Goal: Task Accomplishment & Management: Use online tool/utility

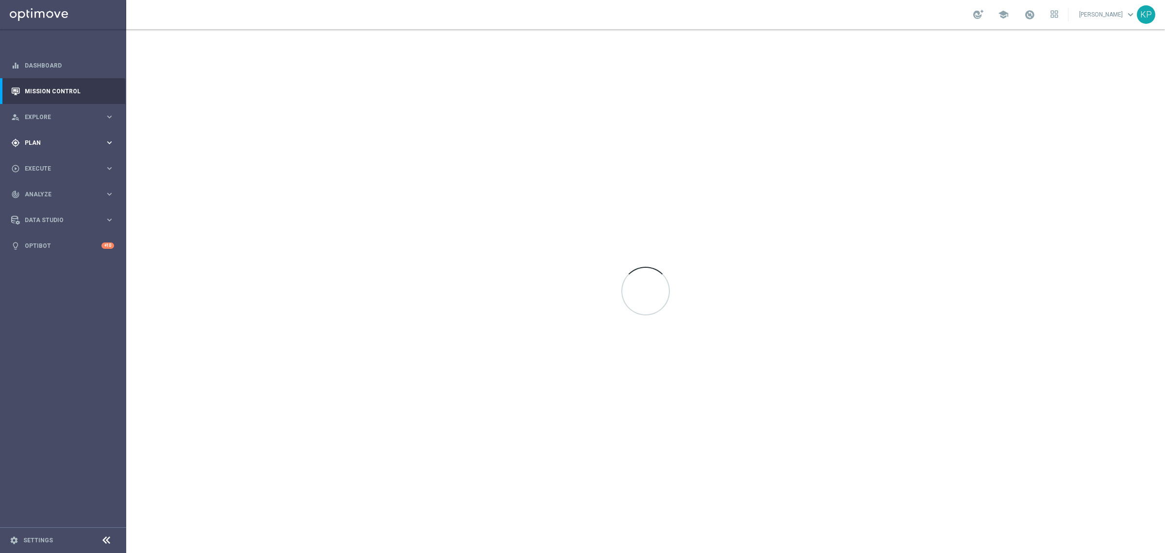
click at [98, 138] on div "gps_fixed Plan" at bounding box center [58, 142] width 94 height 9
click at [56, 160] on link "Target Groups" at bounding box center [63, 163] width 76 height 8
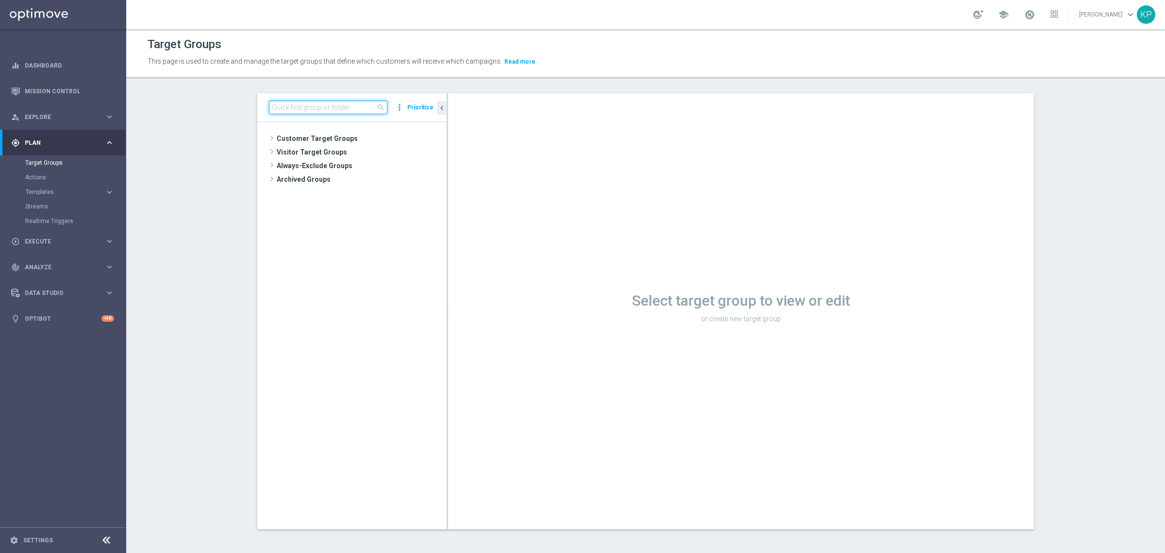
click at [315, 105] on input at bounding box center [328, 108] width 118 height 14
paste input "E_ALL_TARGET_OFFER_SIATKOWKA POL KEN_250825"
type input "E_ALL_TARGET_OFFER_SIATKOWKA POL KEN_250825"
click at [336, 170] on span "E_ALL_TARGET_OFFER_SIATKOWKA POL KEN_250825" at bounding box center [365, 166] width 118 height 8
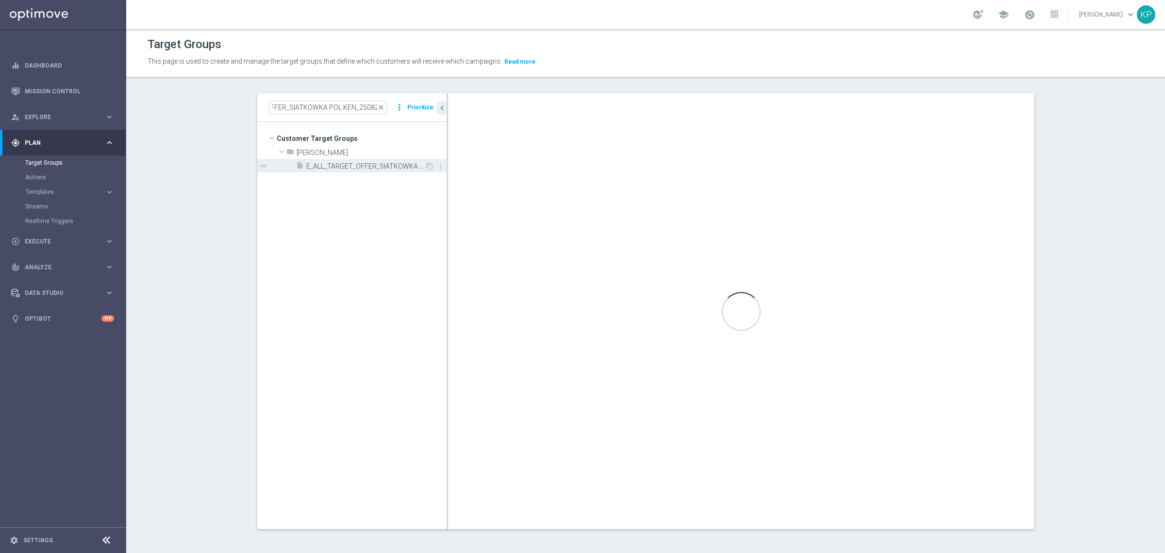
scroll to position [0, 0]
click at [542, 88] on div "Target Groups This page is used to create and manage the target groups that def…" at bounding box center [645, 290] width 1039 height 523
click at [637, 50] on div "Target Groups" at bounding box center [646, 44] width 996 height 19
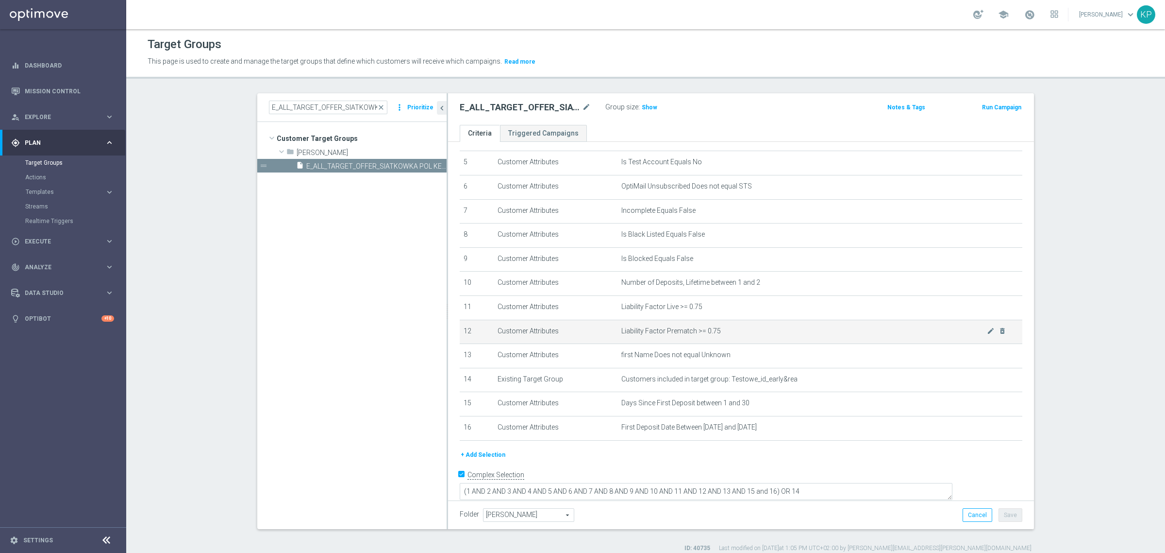
scroll to position [123, 0]
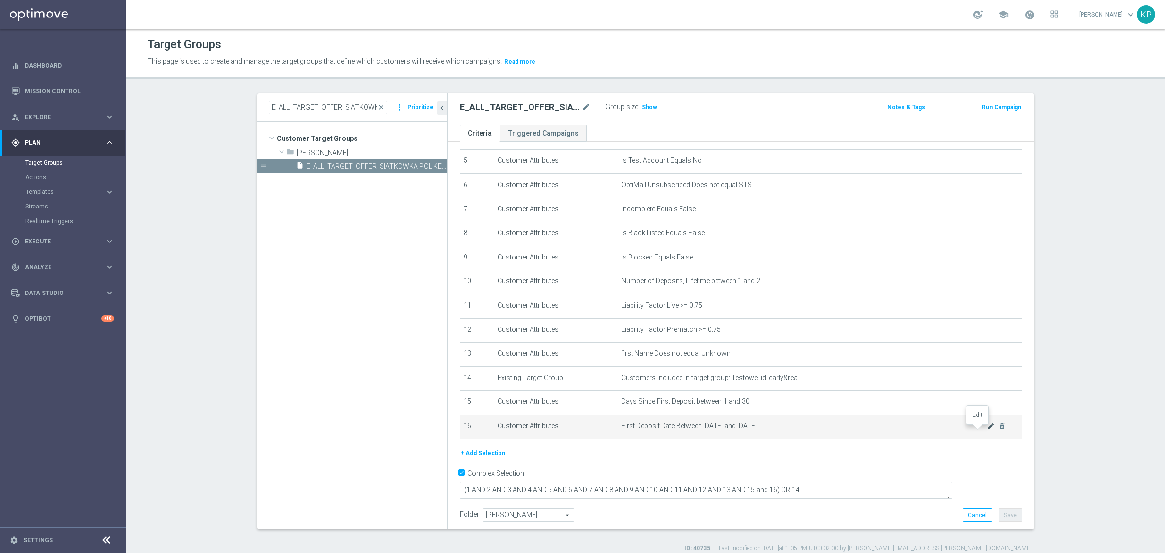
click at [987, 430] on icon "mode_edit" at bounding box center [991, 426] width 8 height 8
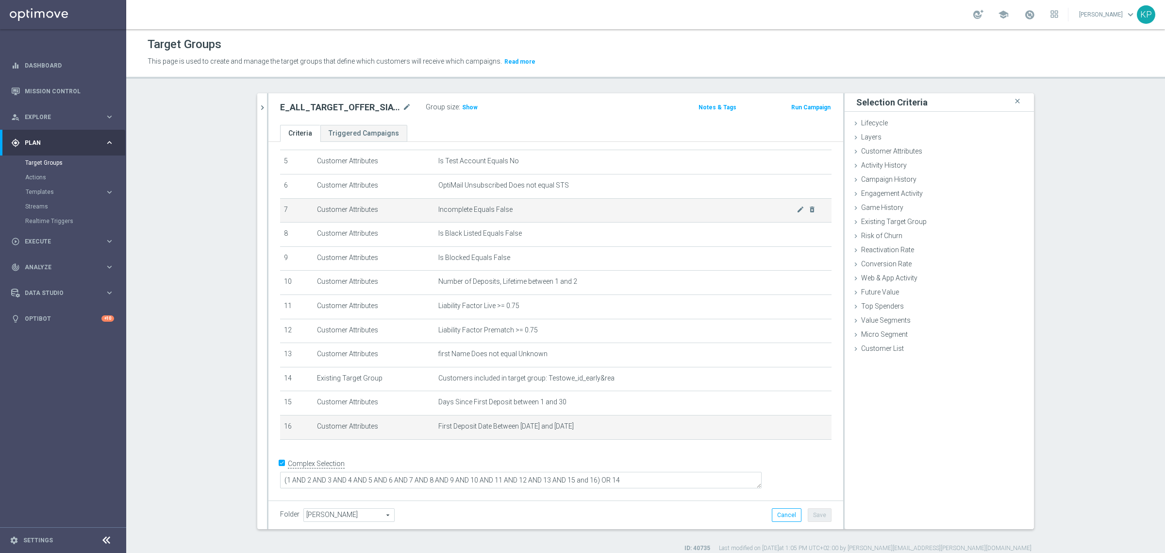
scroll to position [112, 0]
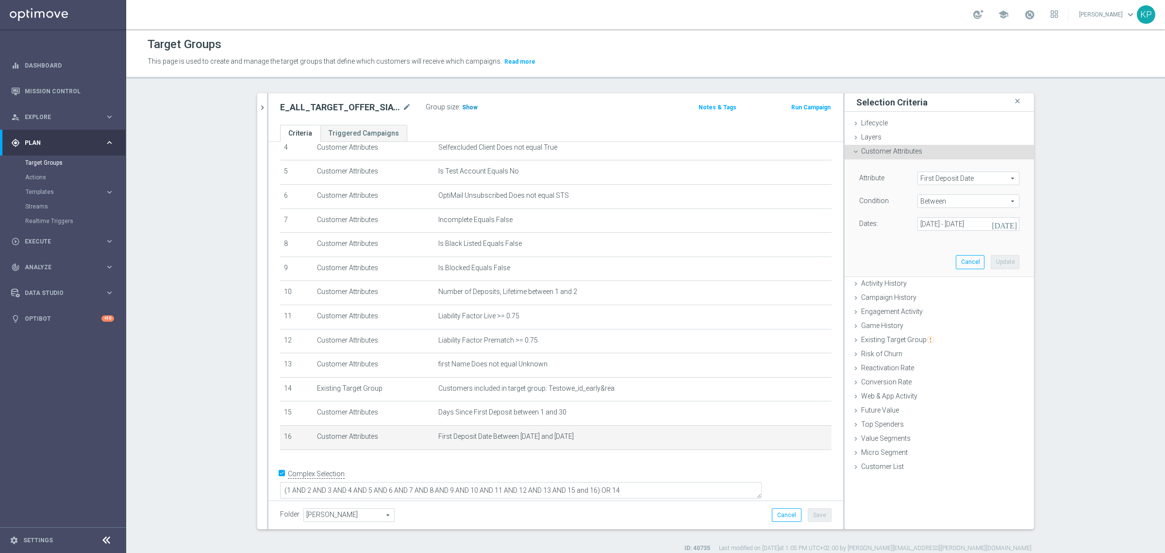
click at [462, 107] on span "Show" at bounding box center [470, 107] width 16 height 7
click at [961, 180] on span "First Deposit Date" at bounding box center [968, 178] width 101 height 13
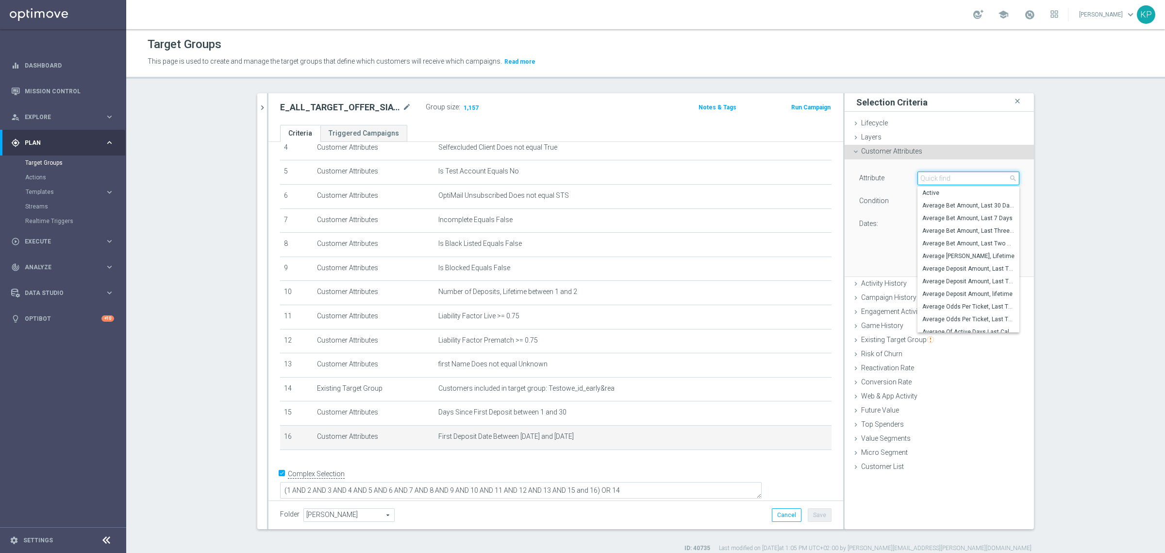
click at [958, 182] on input "search" at bounding box center [969, 178] width 102 height 14
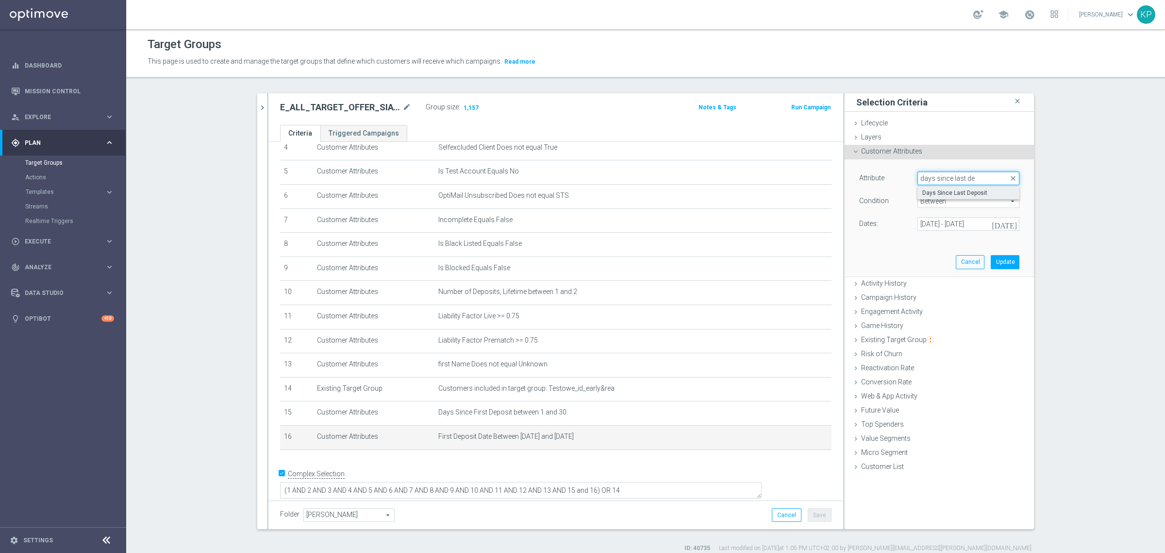
type input "days since last de"
click at [943, 188] on label "Days Since Last Deposit" at bounding box center [969, 192] width 102 height 13
type input "Days Since Last Deposit"
click at [936, 200] on span "=" at bounding box center [968, 201] width 101 height 13
click at [935, 273] on label ">=" at bounding box center [969, 278] width 102 height 13
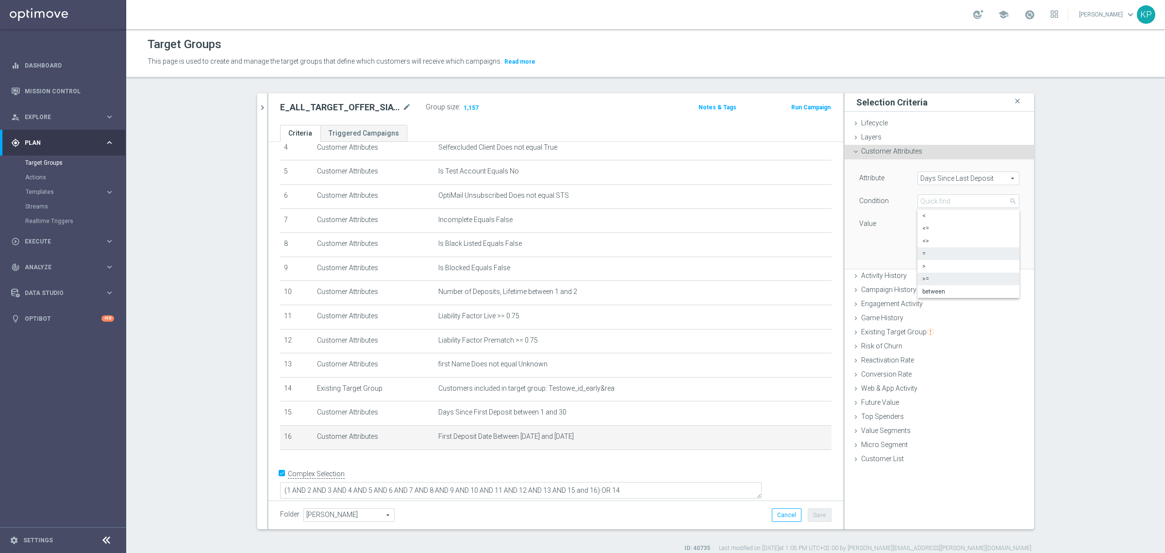
type input ">="
click at [931, 224] on input "number" at bounding box center [940, 224] width 44 height 14
type input "7"
click at [996, 251] on button "Update" at bounding box center [1005, 254] width 29 height 14
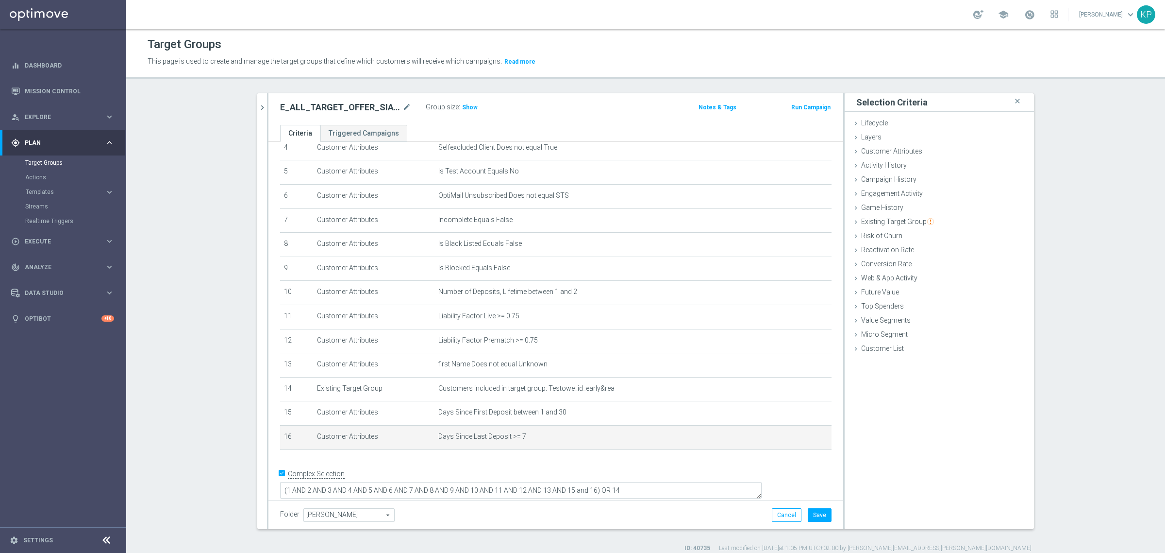
click at [466, 113] on div "Group size : Show" at bounding box center [474, 108] width 97 height 14
click at [467, 108] on span "Show" at bounding box center [470, 107] width 16 height 7
click at [817, 511] on button "Save" at bounding box center [820, 515] width 24 height 14
click at [583, 113] on div "E_ALL_TARGET_OFFER_SIATKOWKA POL KEN_250825 mode_edit Group size : 5,575" at bounding box center [461, 108] width 377 height 14
click at [609, 73] on header "Target Groups This page is used to create and manage the target groups that def…" at bounding box center [645, 54] width 1039 height 50
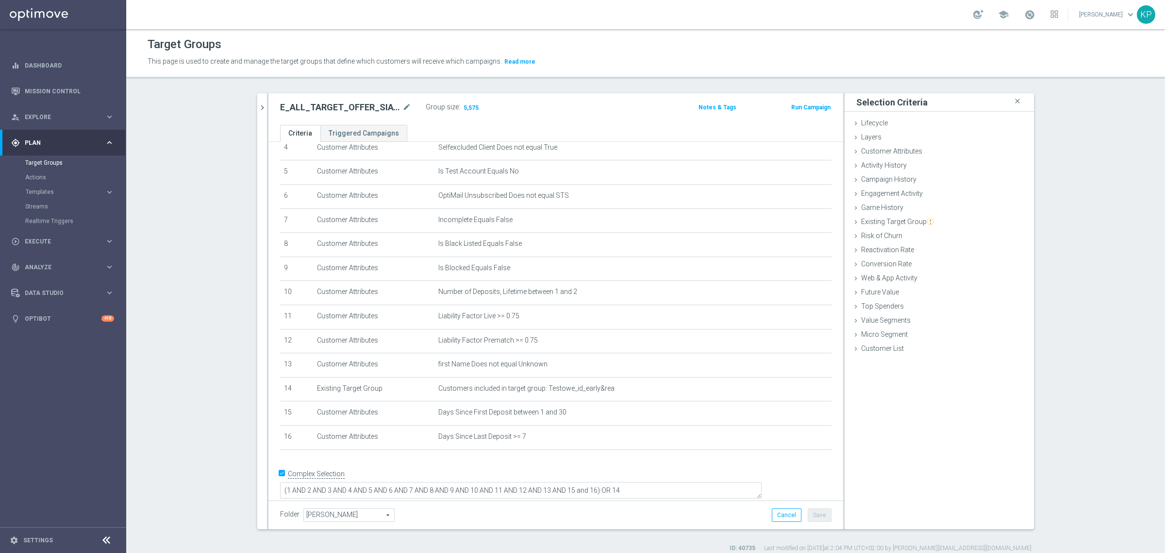
drag, startPoint x: 204, startPoint y: 117, endPoint x: 171, endPoint y: 75, distance: 53.2
click at [203, 116] on section "E_ALL_TARGET_OFFER_SIATKOWKA POL KEN_250825 close more_vert Prioritize Customer…" at bounding box center [645, 322] width 1039 height 459
click at [67, 113] on div "person_search Explore" at bounding box center [58, 117] width 94 height 9
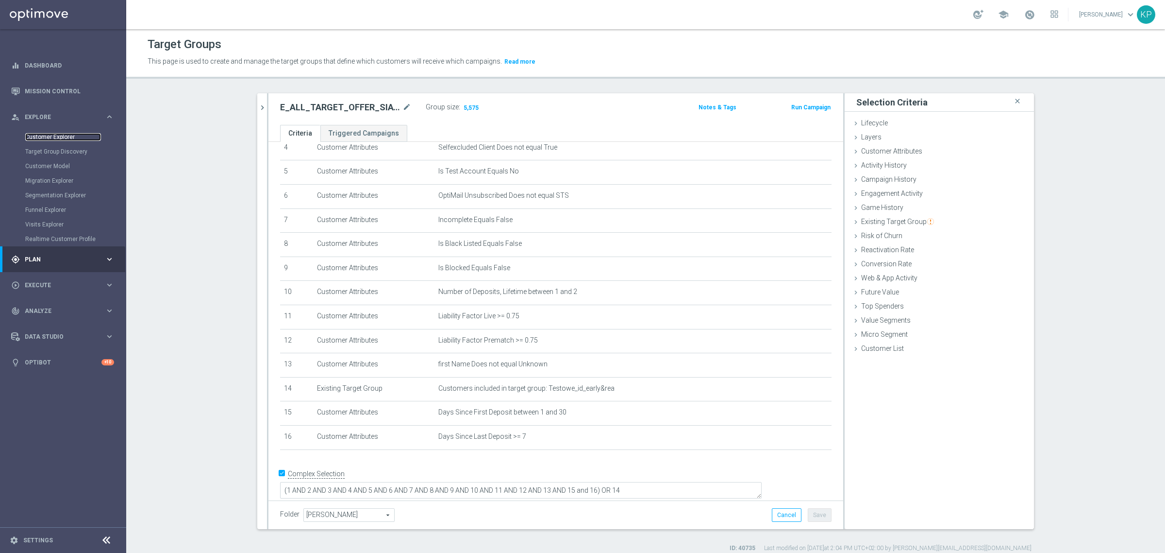
click at [50, 136] on link "Customer Explorer" at bounding box center [63, 137] width 76 height 8
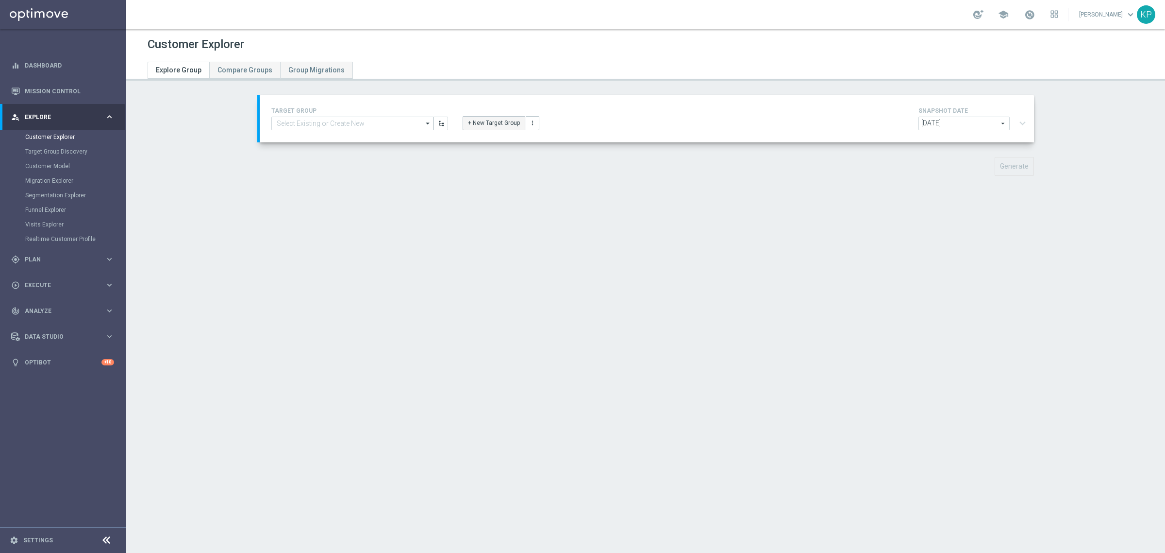
click at [477, 122] on button "+ New Target Group" at bounding box center [494, 123] width 63 height 14
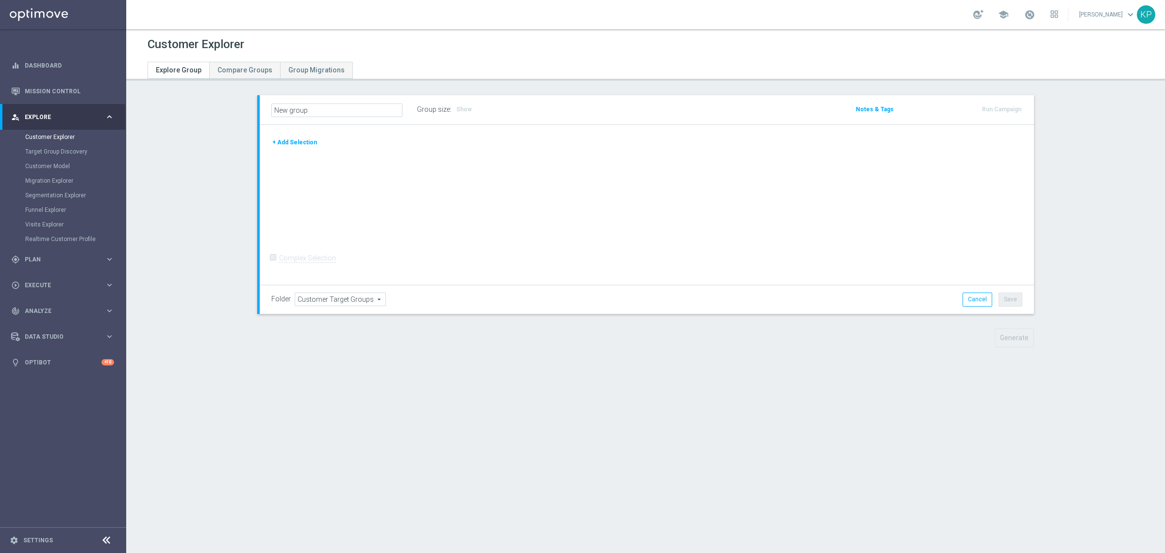
click at [281, 141] on button "+ Add Selection" at bounding box center [294, 142] width 47 height 11
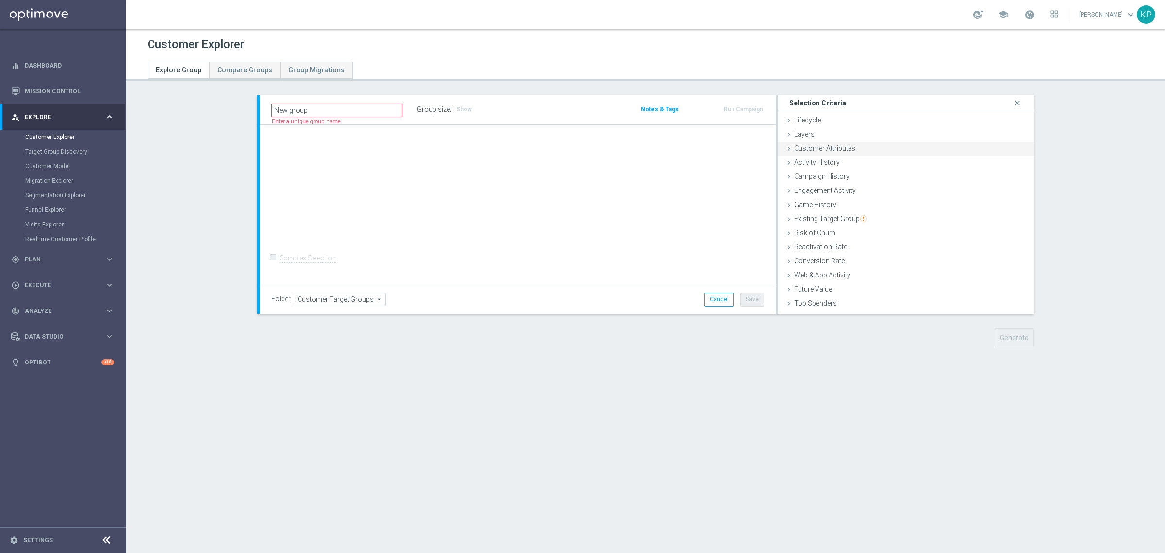
click at [814, 151] on span "Customer Attributes" at bounding box center [824, 148] width 61 height 8
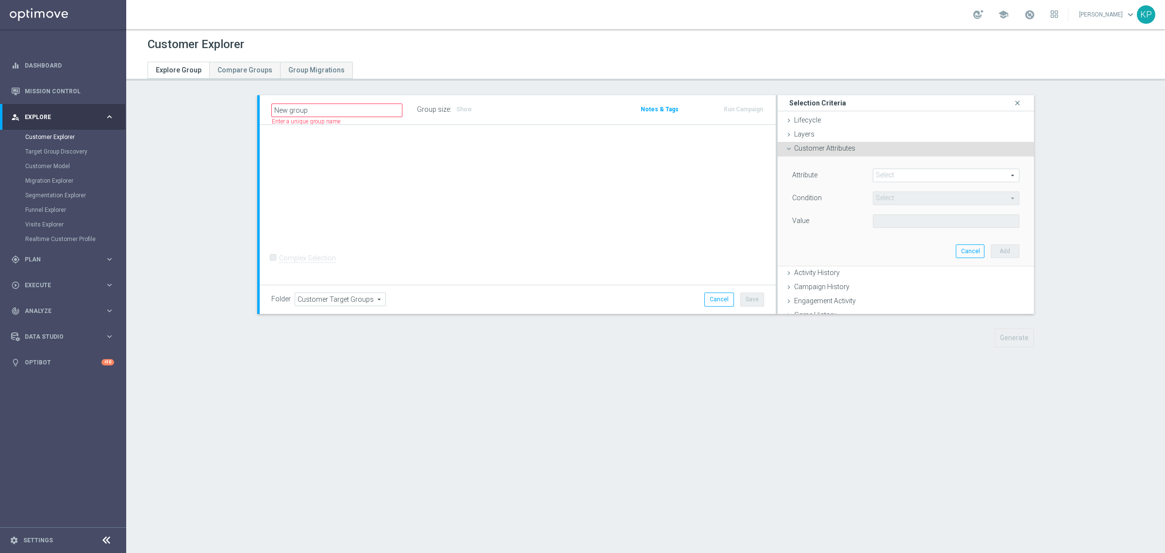
click at [897, 171] on span at bounding box center [947, 175] width 146 height 13
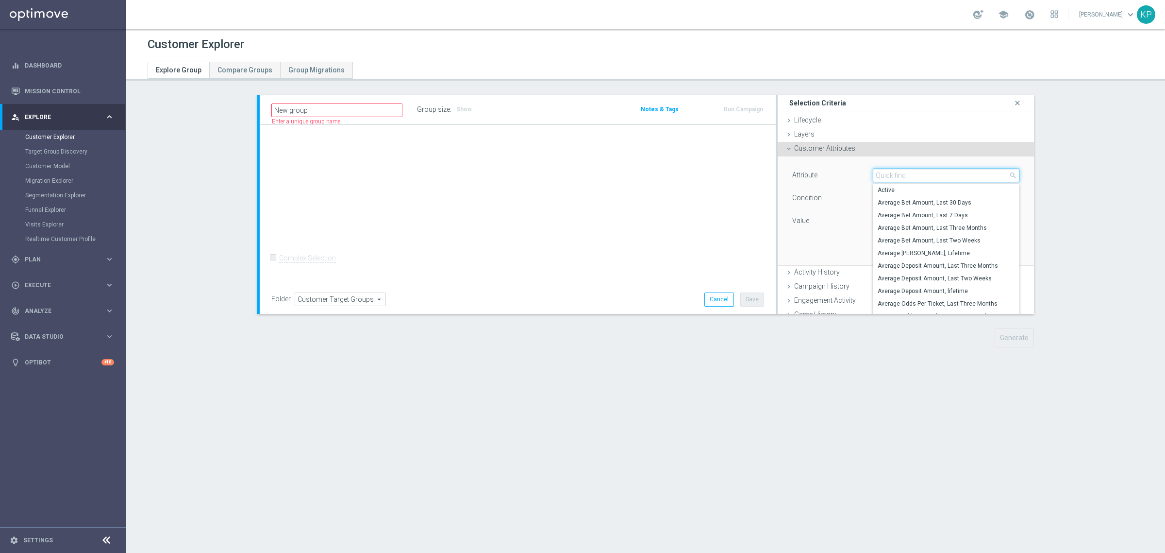
click at [897, 171] on input "search" at bounding box center [946, 176] width 147 height 14
type input "id"
click at [914, 195] on label "Client Identity EXP" at bounding box center [946, 190] width 147 height 13
type input "Client Identity EXP"
type input "="
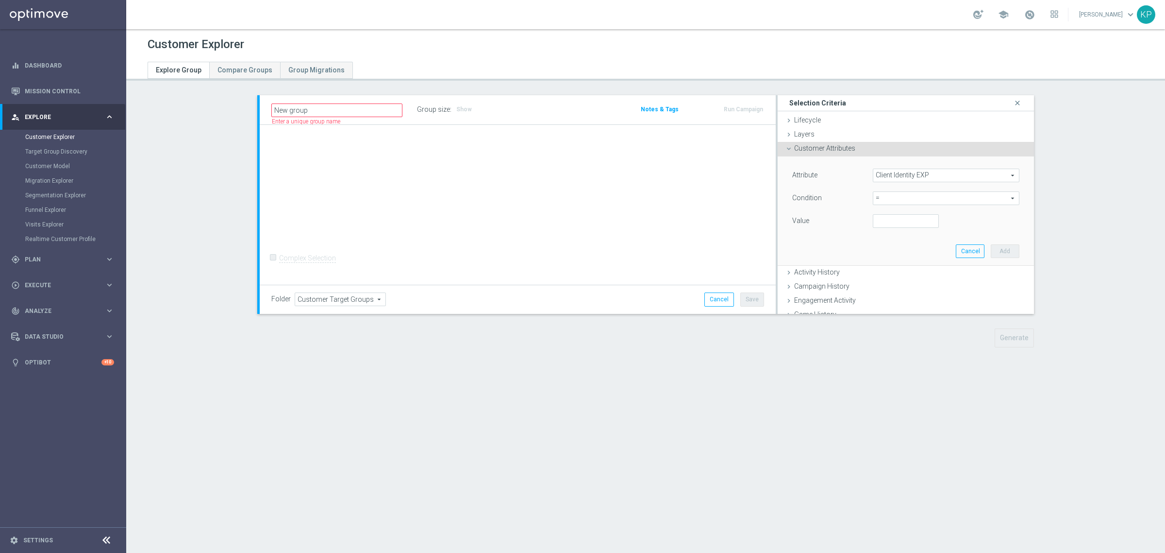
click at [912, 171] on span "Client Identity EXP" at bounding box center [947, 175] width 146 height 13
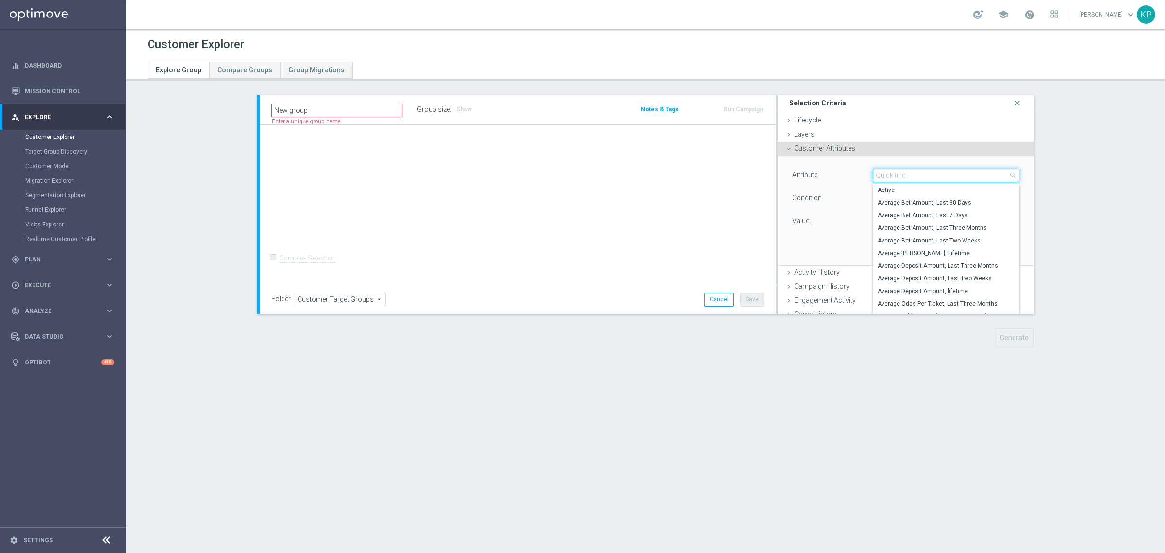
click at [912, 171] on input "search" at bounding box center [946, 176] width 147 height 14
type input "id"
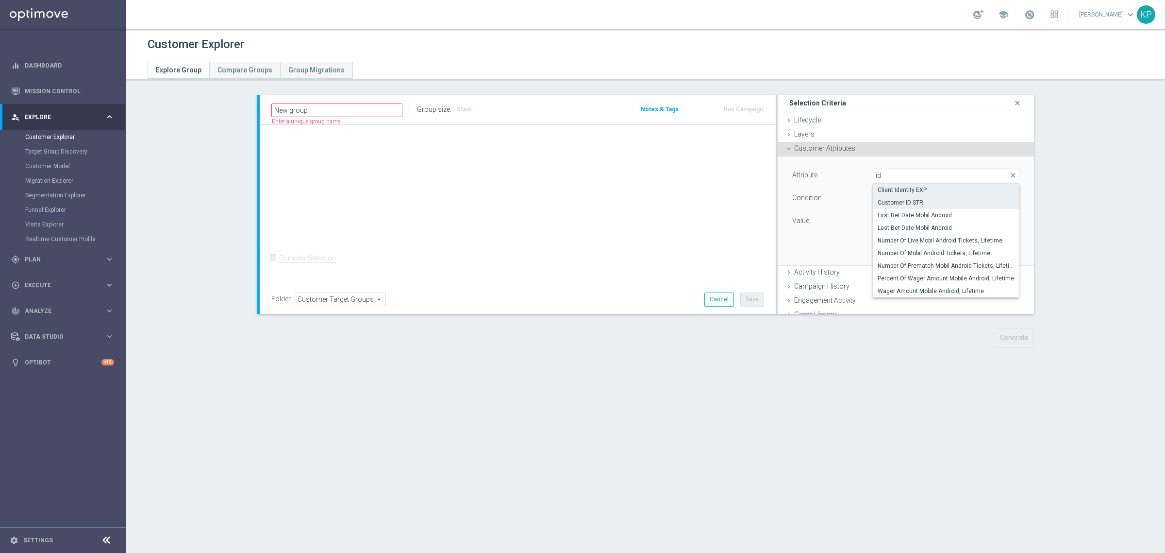
click at [920, 198] on label "Customer ID STR" at bounding box center [946, 202] width 147 height 13
type input "Customer ID STR"
type input "Equals"
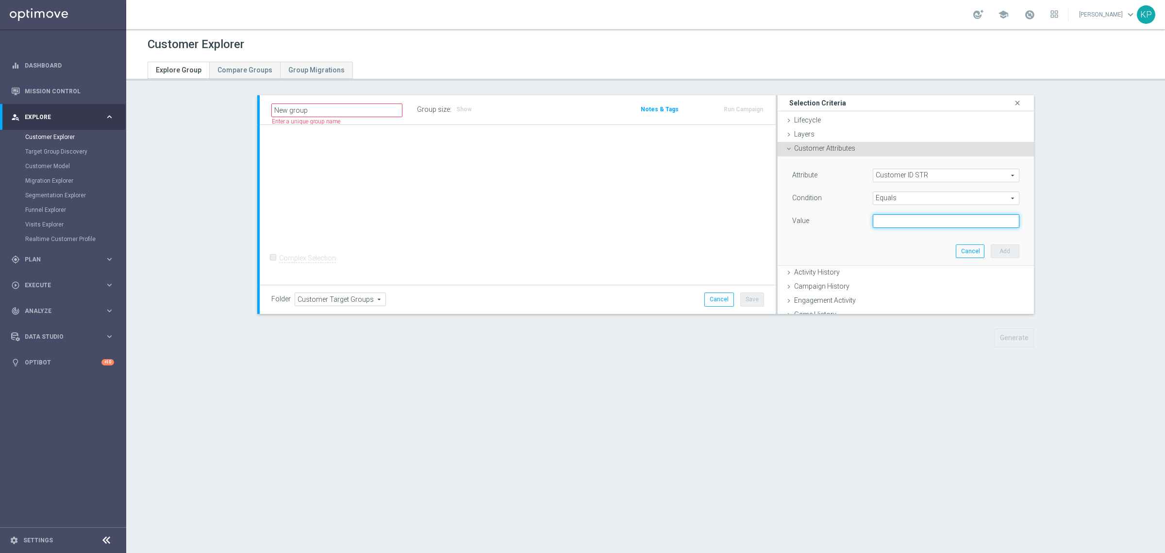
click at [897, 218] on input "text" at bounding box center [946, 221] width 147 height 14
paste input "3361156"
type input "3361156"
click at [996, 258] on button "Add" at bounding box center [1005, 251] width 29 height 14
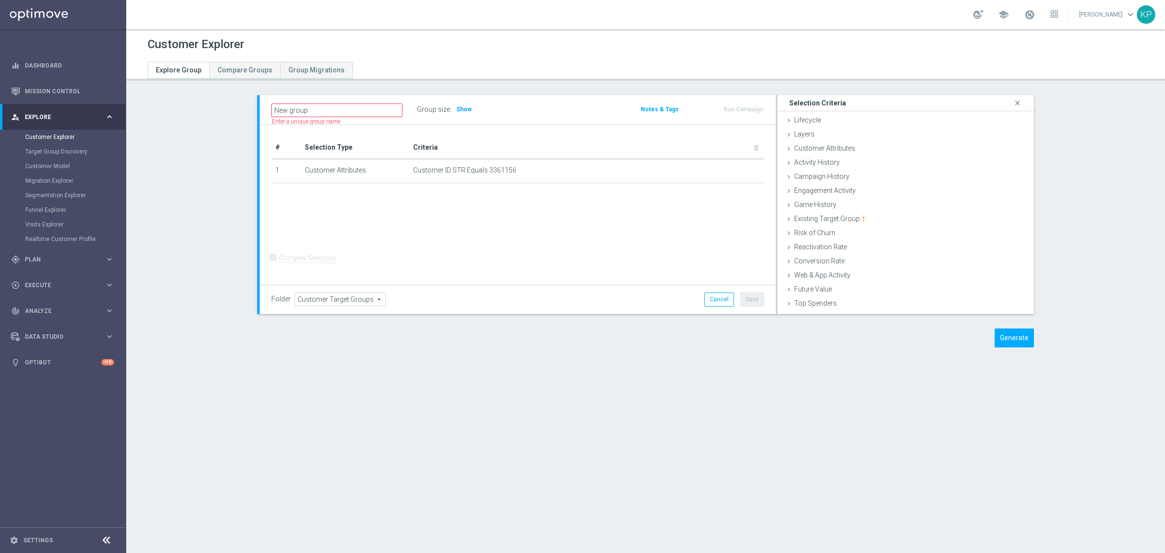
click at [453, 102] on div "Group size : Show" at bounding box center [465, 109] width 97 height 14
click at [457, 110] on span "Show" at bounding box center [464, 109] width 16 height 7
click at [1018, 336] on button "Generate" at bounding box center [1014, 337] width 39 height 19
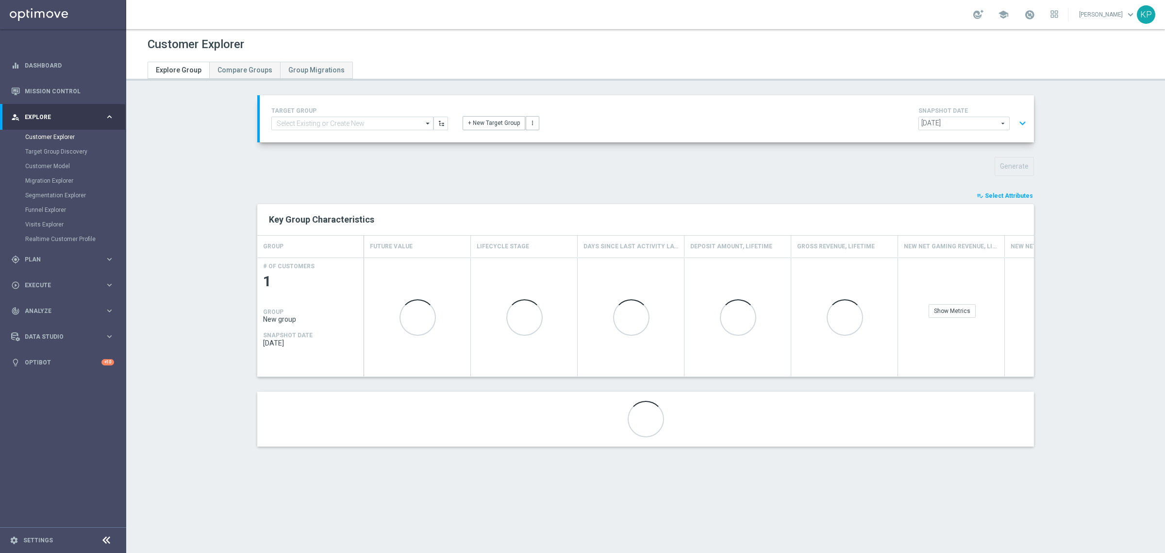
scroll to position [18, 0]
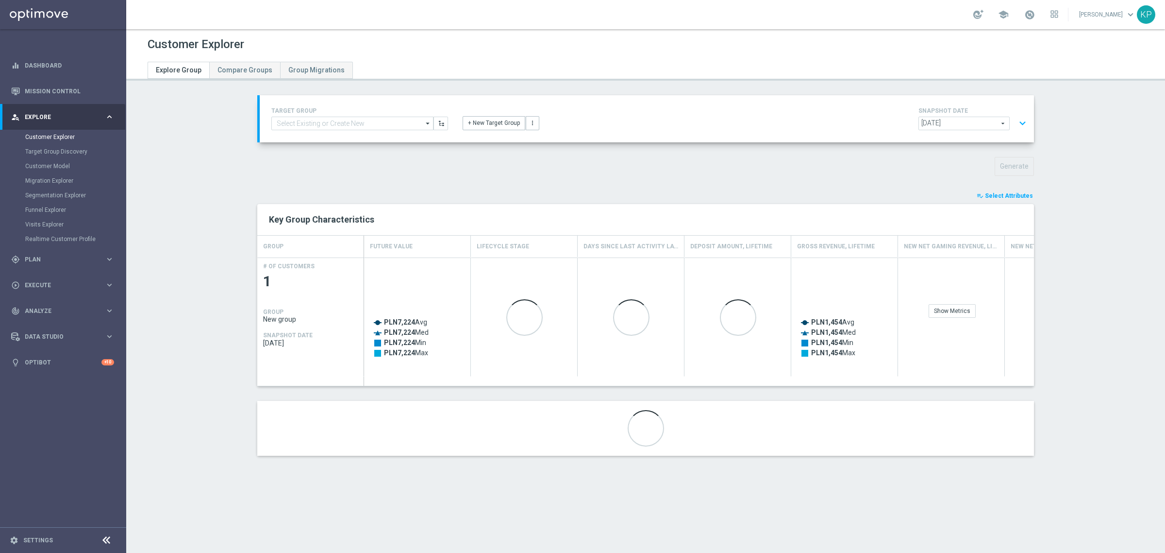
click at [1002, 192] on span "Select Attributes" at bounding box center [1009, 195] width 48 height 7
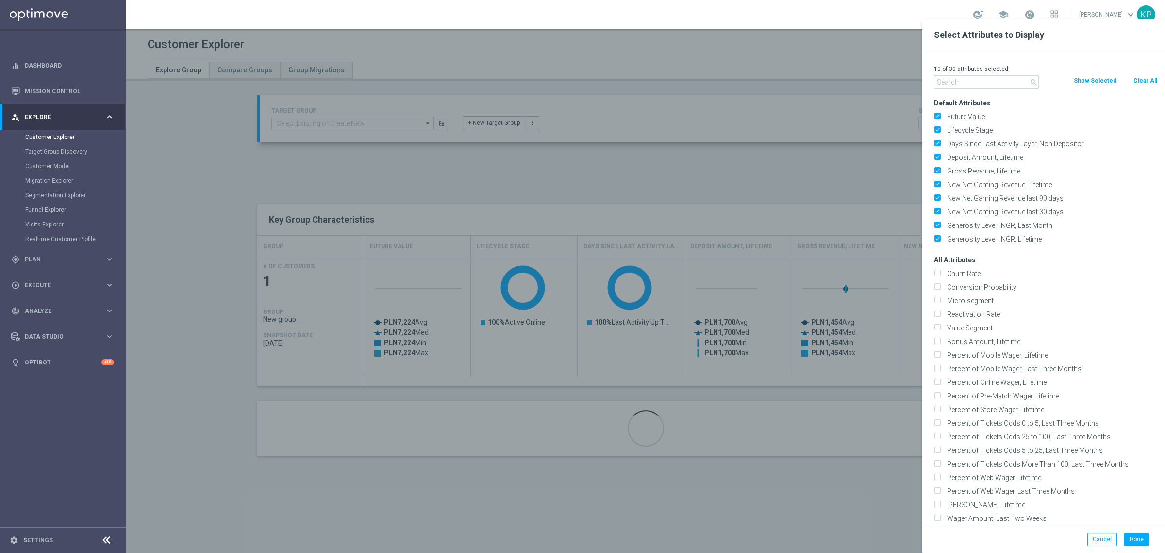
click at [1150, 78] on button "Clear All" at bounding box center [1146, 80] width 26 height 11
checkbox input "false"
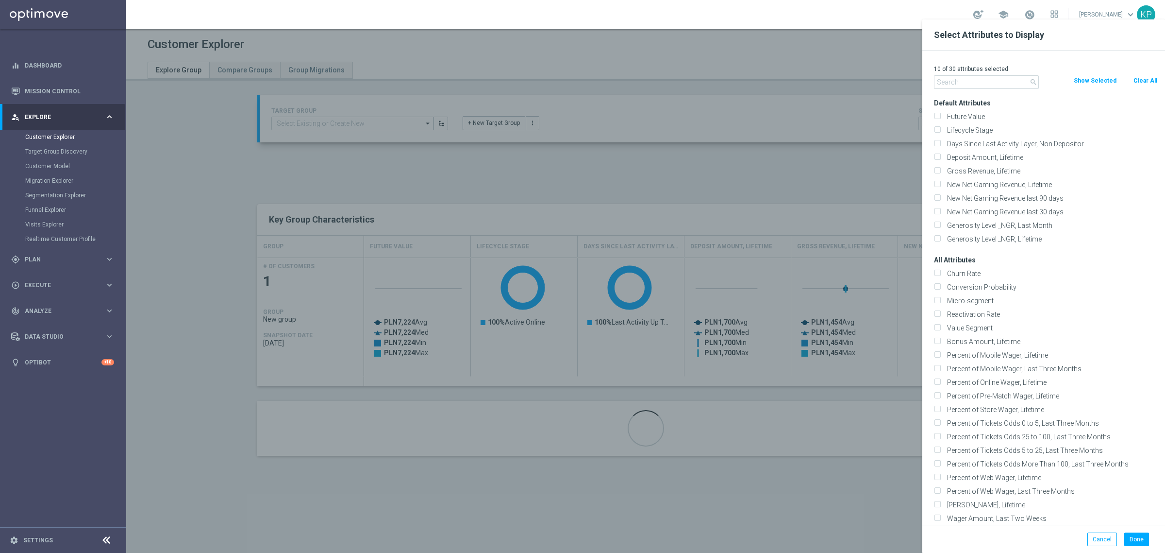
checkbox input "false"
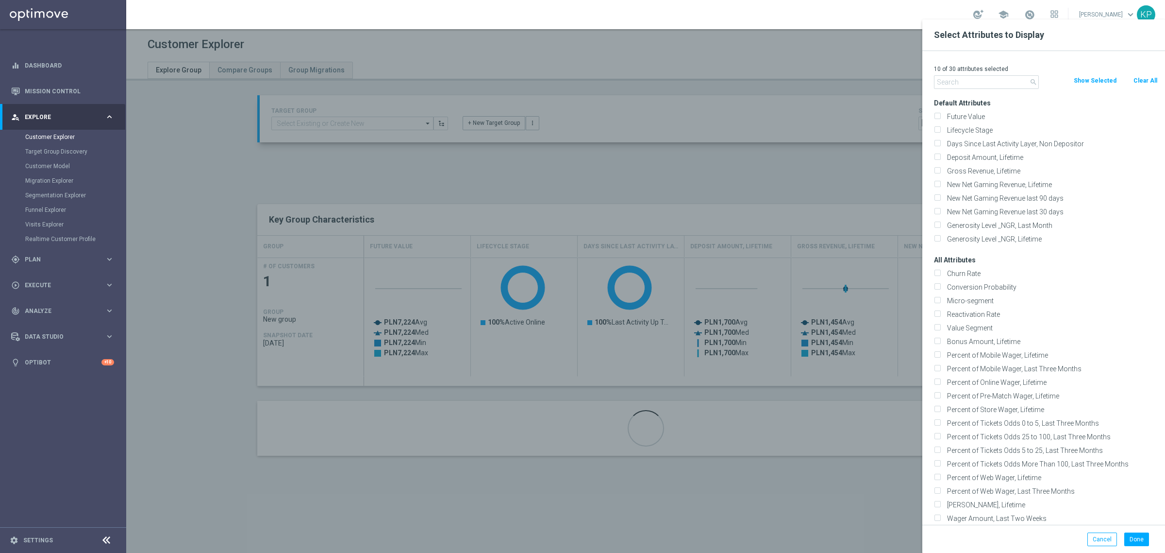
checkbox input "false"
click at [982, 78] on input "text" at bounding box center [986, 82] width 105 height 14
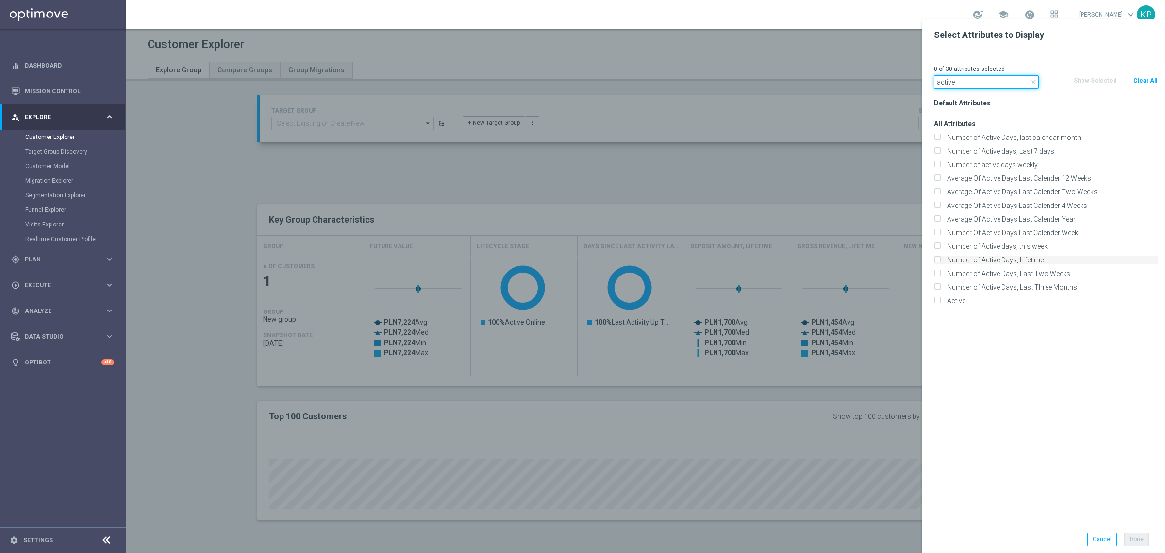
type input "active"
click at [995, 258] on label "Number of Active Days, Lifetime" at bounding box center [1051, 259] width 214 height 9
click at [941, 258] on input "Number of Active Days, Lifetime" at bounding box center [937, 261] width 6 height 6
checkbox input "true"
click at [996, 287] on label "Number of Active Days, Last Three Months" at bounding box center [1051, 287] width 214 height 9
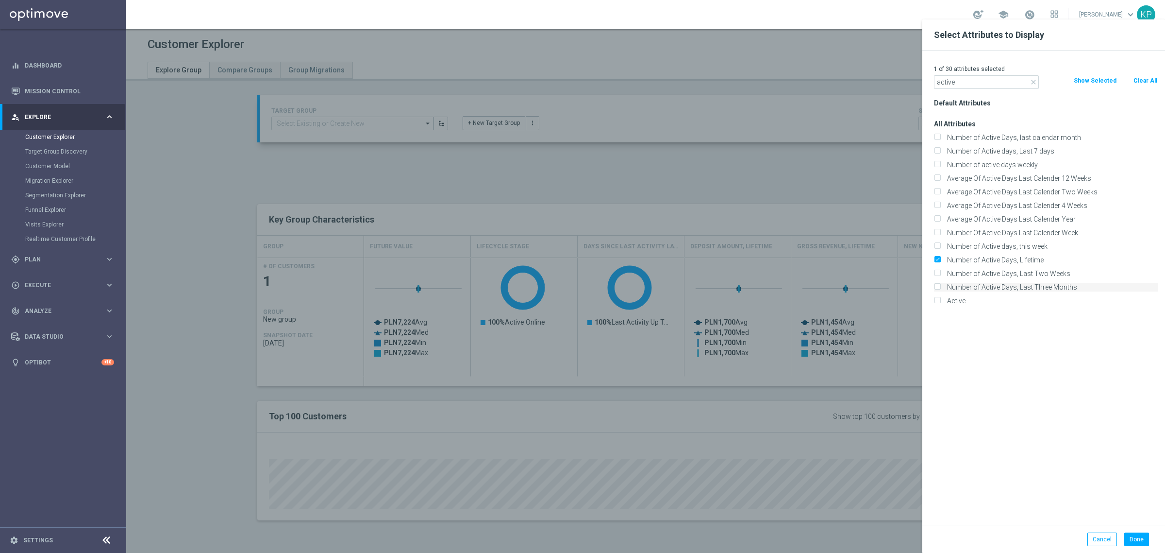
click at [941, 287] on input "Number of Active Days, Last Three Months" at bounding box center [937, 288] width 6 height 6
checkbox input "true"
click at [1129, 537] on button "Done" at bounding box center [1137, 539] width 25 height 14
type input "Search"
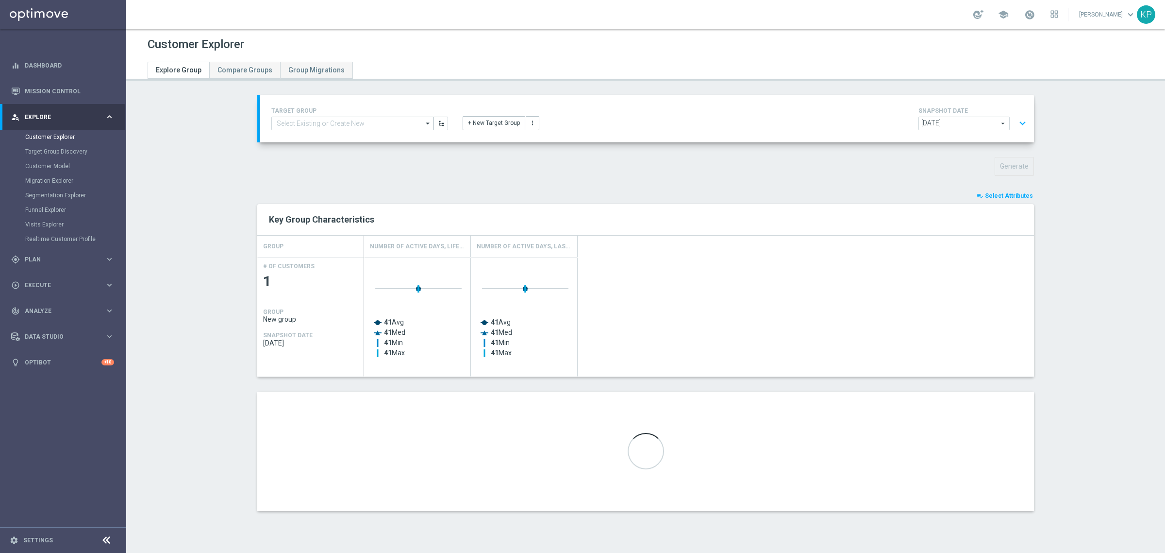
click at [1018, 128] on button "expand_more" at bounding box center [1023, 123] width 14 height 18
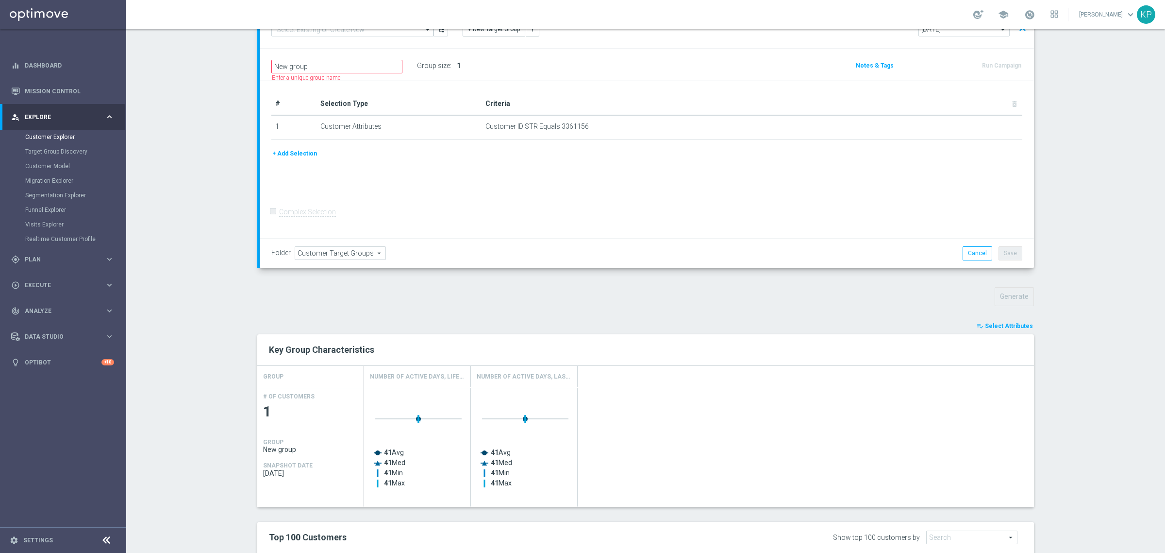
scroll to position [207, 0]
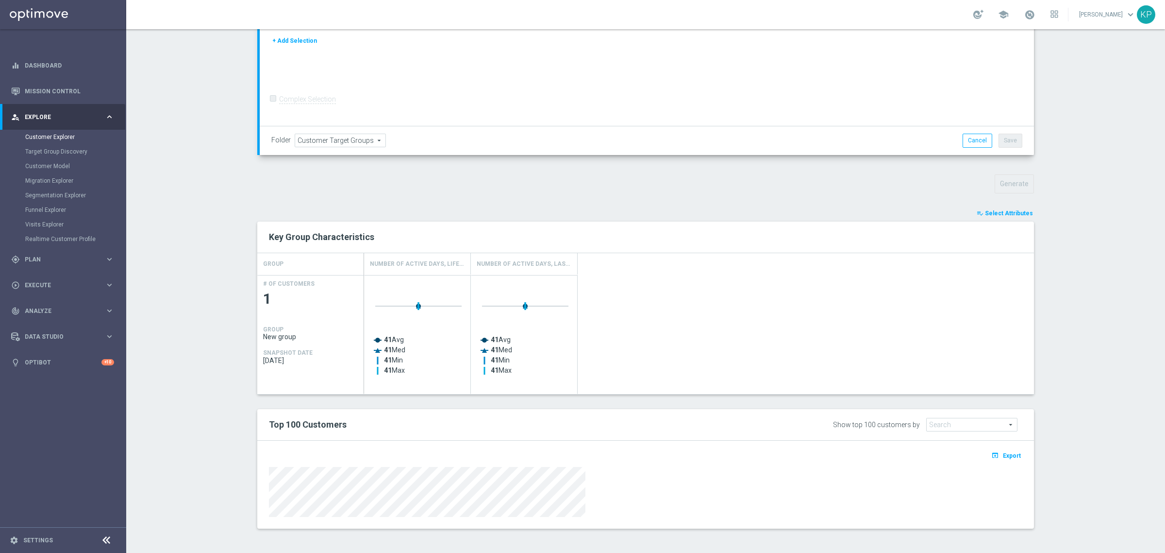
click at [998, 216] on span "Select Attributes" at bounding box center [1009, 213] width 48 height 7
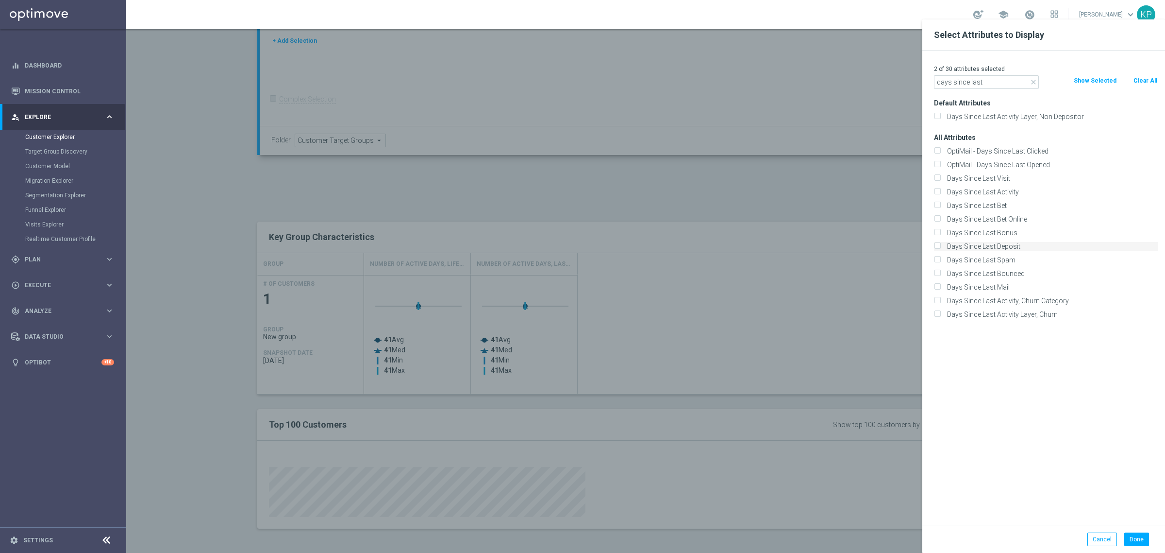
type input "days since last"
click at [977, 247] on label "Days Since Last Deposit" at bounding box center [1051, 246] width 214 height 9
click at [941, 247] on input "Days Since Last Deposit" at bounding box center [937, 247] width 6 height 6
checkbox input "true"
click at [976, 205] on label "Days Since Last Bet" at bounding box center [1051, 205] width 214 height 9
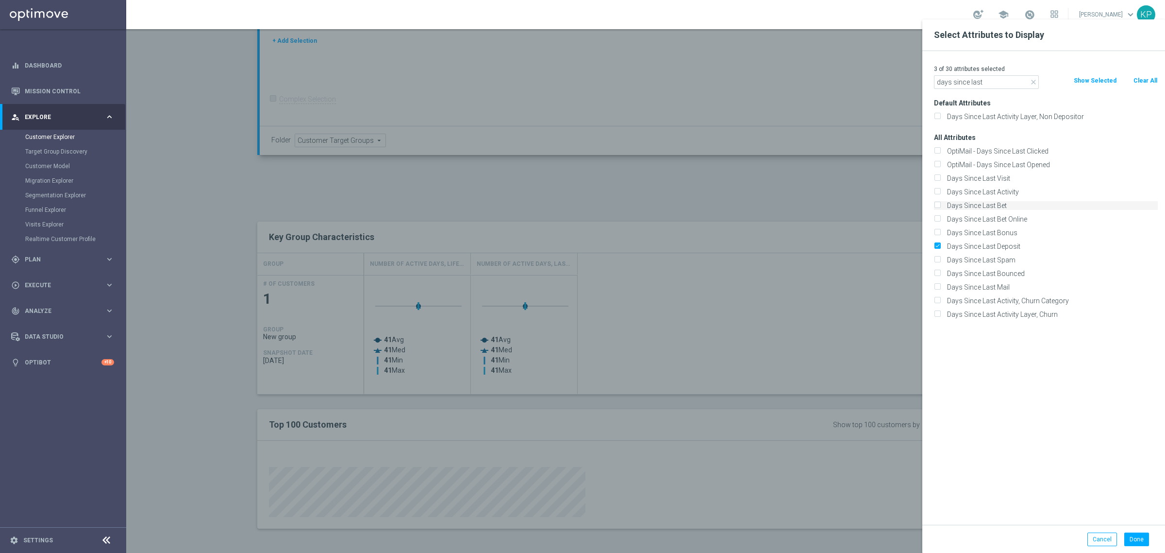
click at [941, 205] on input "Days Since Last Bet" at bounding box center [937, 206] width 6 height 6
checkbox input "true"
click at [1137, 546] on button "Done" at bounding box center [1137, 539] width 25 height 14
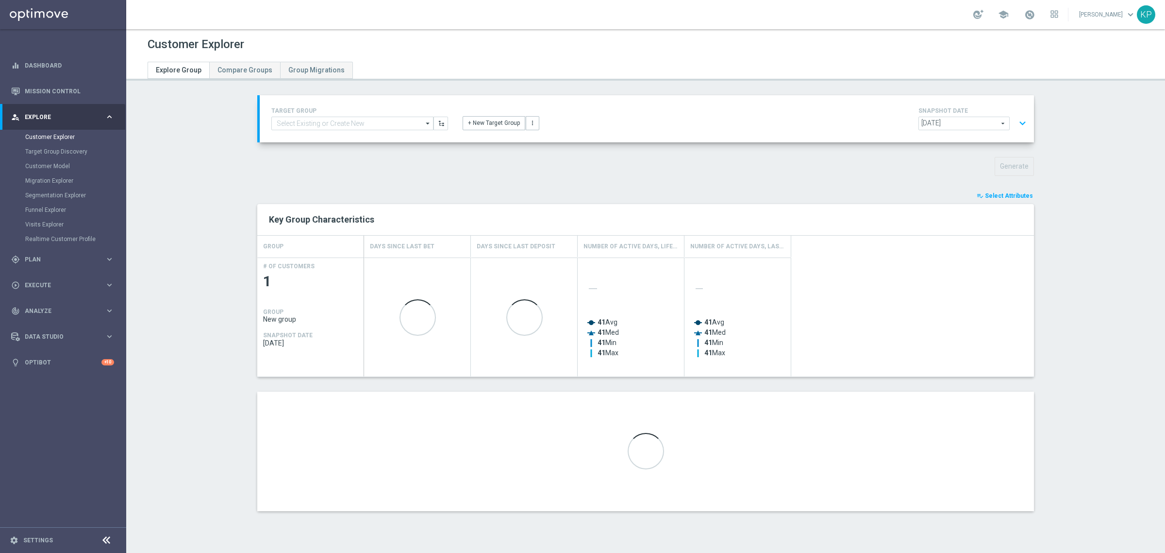
scroll to position [0, 0]
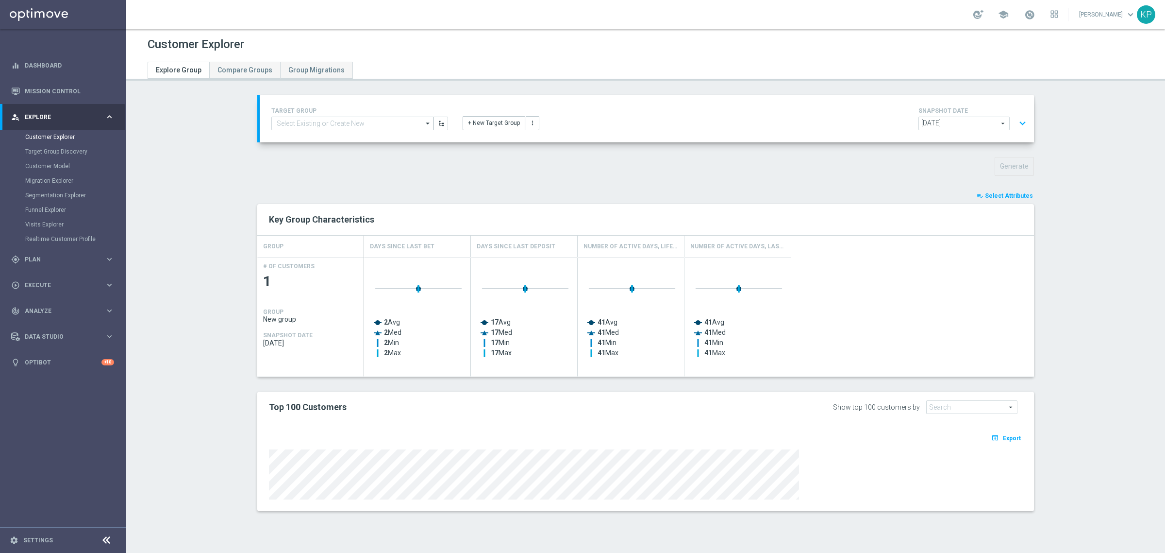
click at [838, 340] on div "Created with Highcharts 9.3.3 2 Avg 2 Med 2 Min 2 Max Created with Highcharts 9…" at bounding box center [699, 316] width 670 height 119
click at [1010, 194] on span "Select Attributes" at bounding box center [1009, 195] width 48 height 7
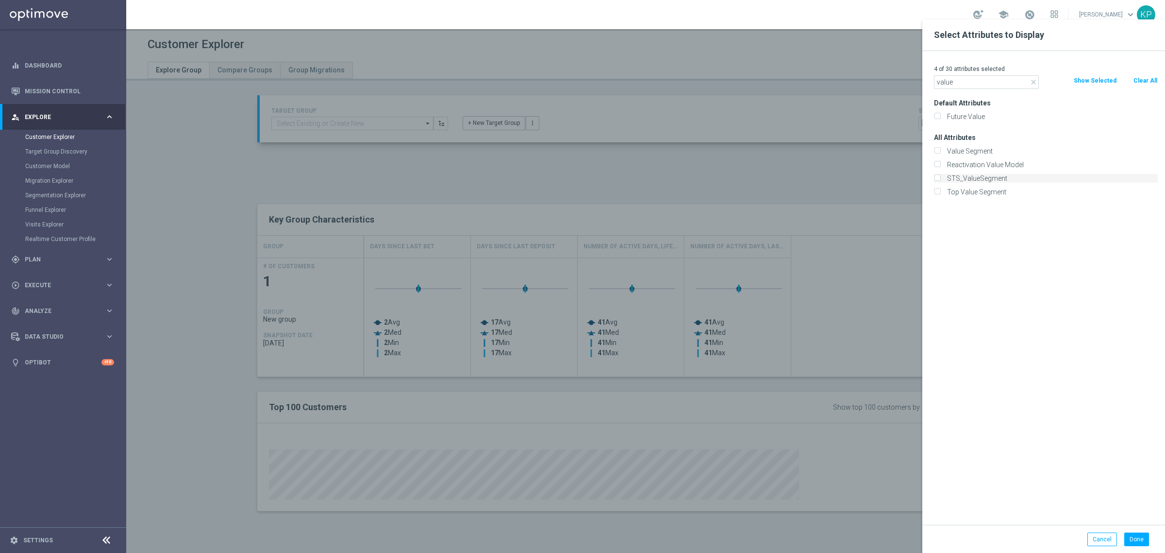
type input "value"
click at [958, 176] on label "STS_ValueSegment" at bounding box center [1051, 178] width 214 height 9
click at [941, 176] on input "STS_ValueSegment" at bounding box center [937, 179] width 6 height 6
checkbox input "true"
click at [1132, 532] on div "Done Cancel" at bounding box center [1044, 538] width 243 height 29
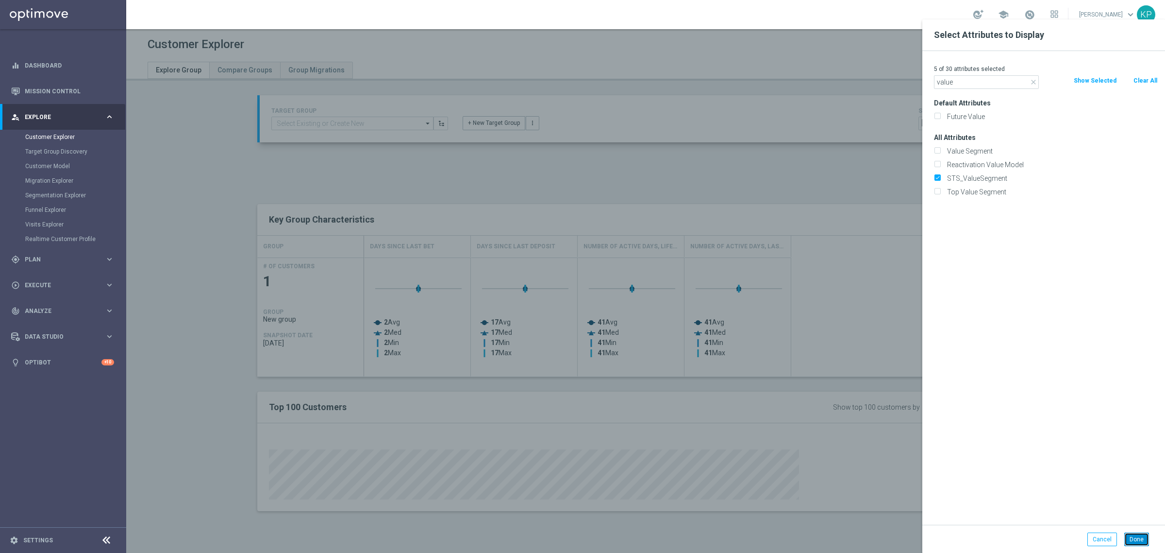
click at [1138, 545] on button "Done" at bounding box center [1137, 539] width 25 height 14
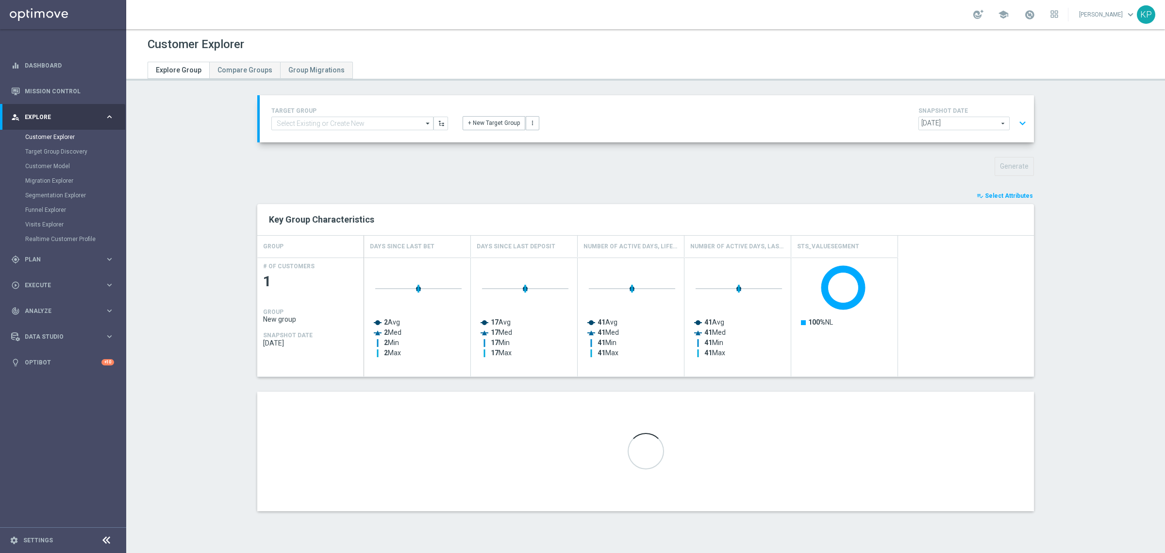
click at [995, 197] on span "Select Attributes" at bounding box center [1009, 195] width 48 height 7
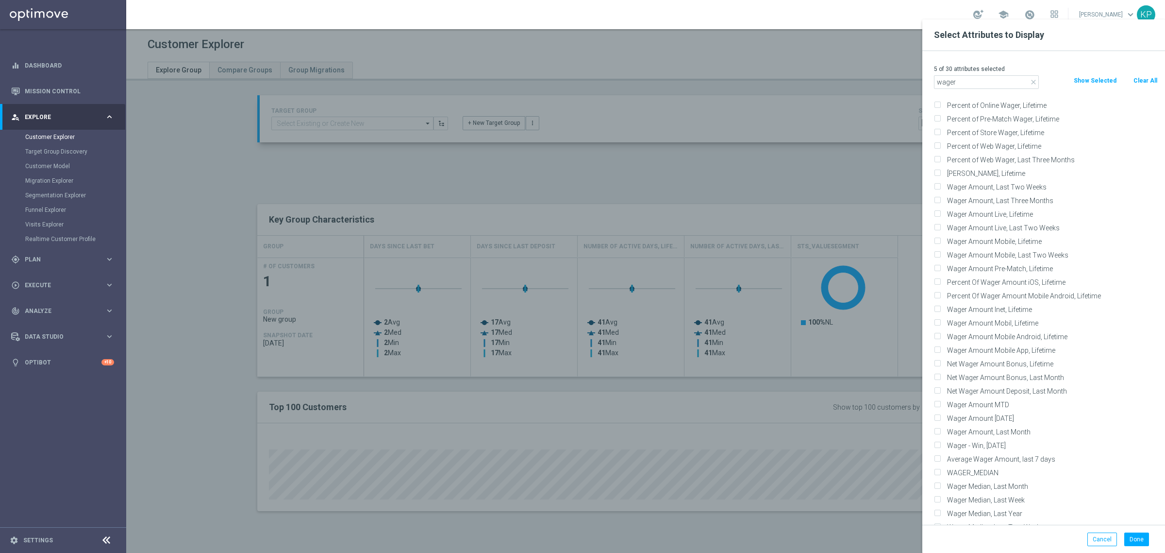
scroll to position [116, 0]
type input "wager"
click at [1018, 249] on label "Wager Amount Inet, Lifetime" at bounding box center [1051, 253] width 214 height 9
click at [941, 251] on input "Wager Amount Inet, Lifetime" at bounding box center [937, 254] width 6 height 6
click at [1019, 250] on label "Wager Amount Inet, Lifetime" at bounding box center [1051, 253] width 214 height 9
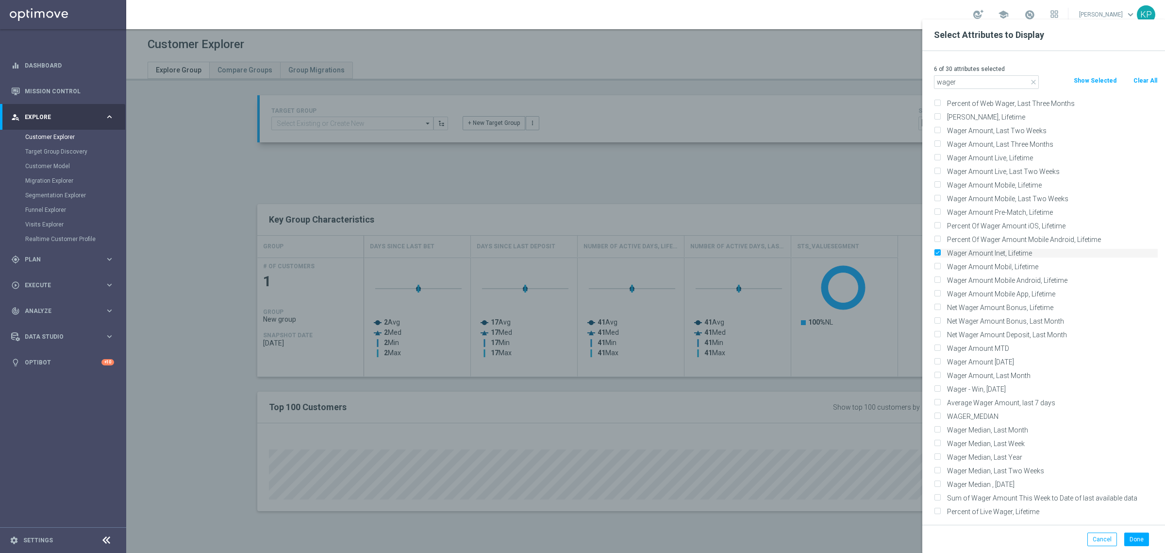
click at [941, 251] on input "Wager Amount Inet, Lifetime" at bounding box center [937, 254] width 6 height 6
checkbox input "false"
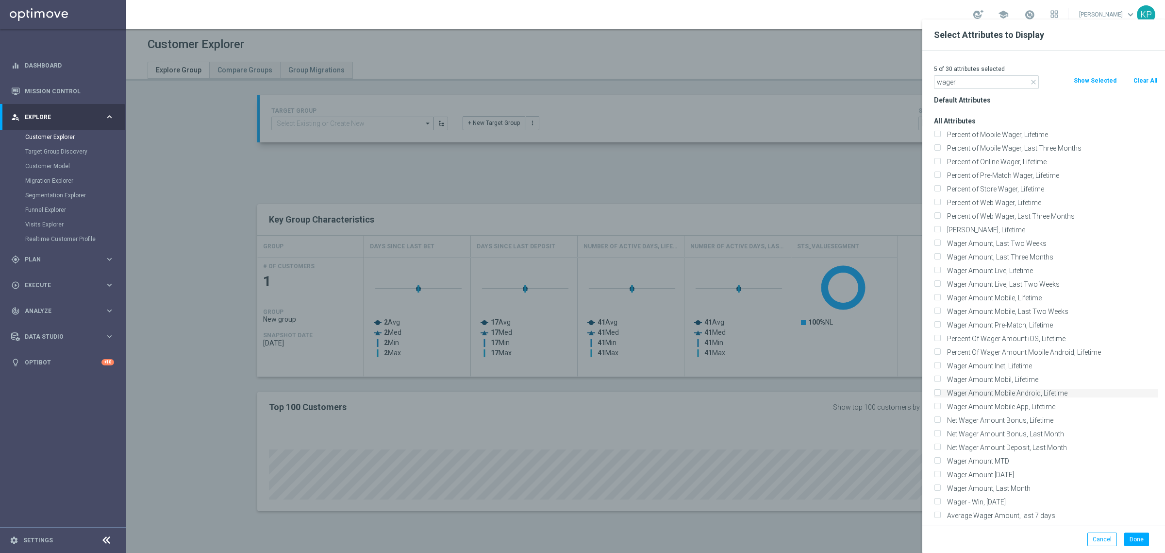
scroll to position [0, 0]
click at [1010, 231] on label "[PERSON_NAME], Lifetime" at bounding box center [1051, 232] width 214 height 9
click at [941, 231] on input "[PERSON_NAME], Lifetime" at bounding box center [937, 234] width 6 height 6
checkbox input "true"
click at [1138, 539] on button "Done" at bounding box center [1137, 539] width 25 height 14
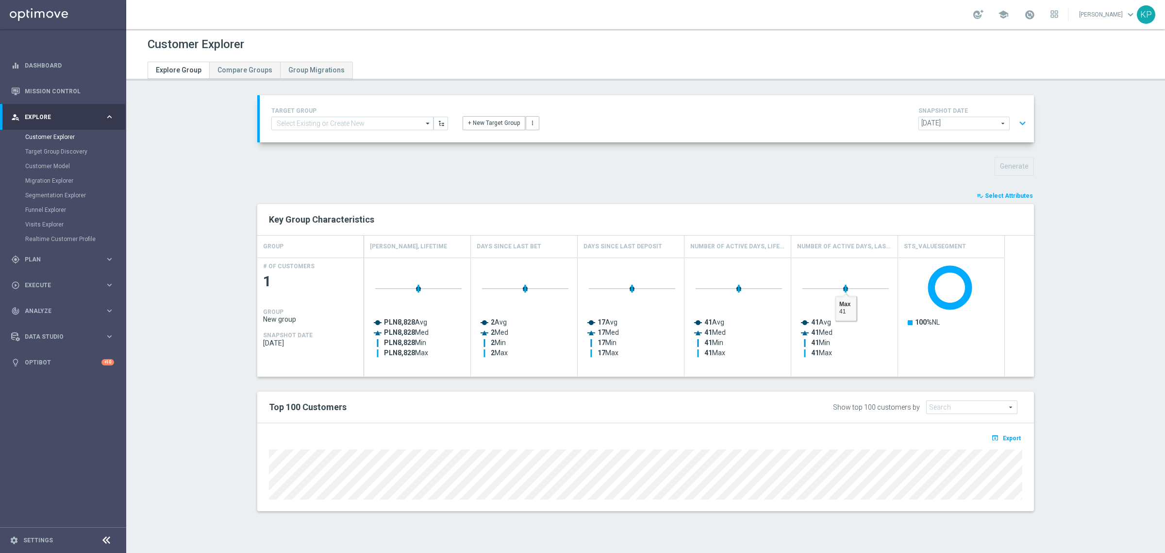
click at [998, 192] on span "Select Attributes" at bounding box center [1009, 195] width 48 height 7
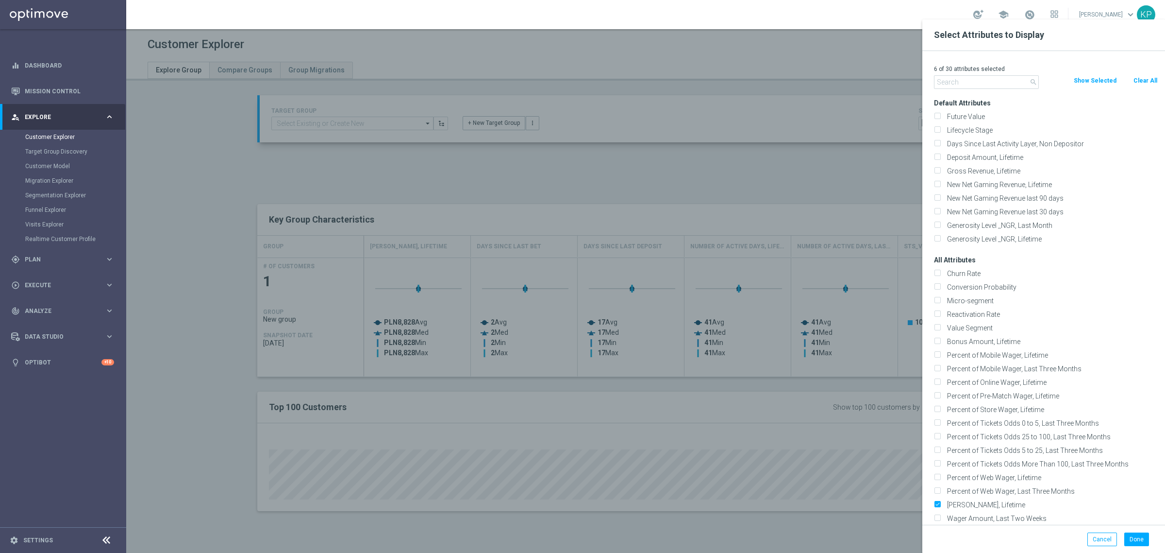
type input "a"
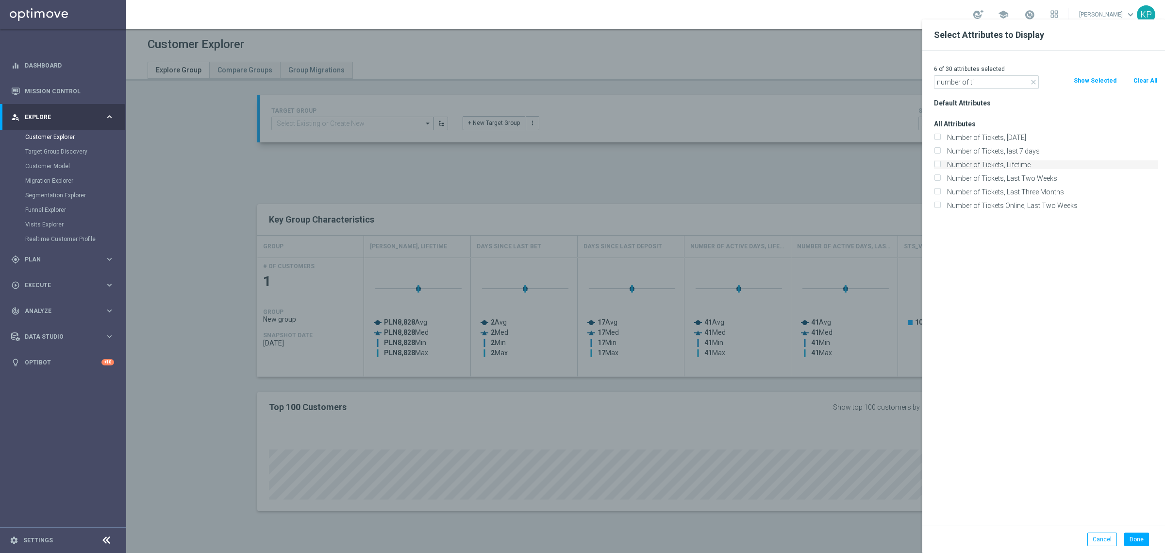
type input "number of ti"
click at [1015, 163] on label "Number of Tickets, Lifetime" at bounding box center [1051, 164] width 214 height 9
click at [941, 163] on input "Number of Tickets, Lifetime" at bounding box center [937, 166] width 6 height 6
checkbox input "true"
click at [1137, 543] on button "Done" at bounding box center [1137, 539] width 25 height 14
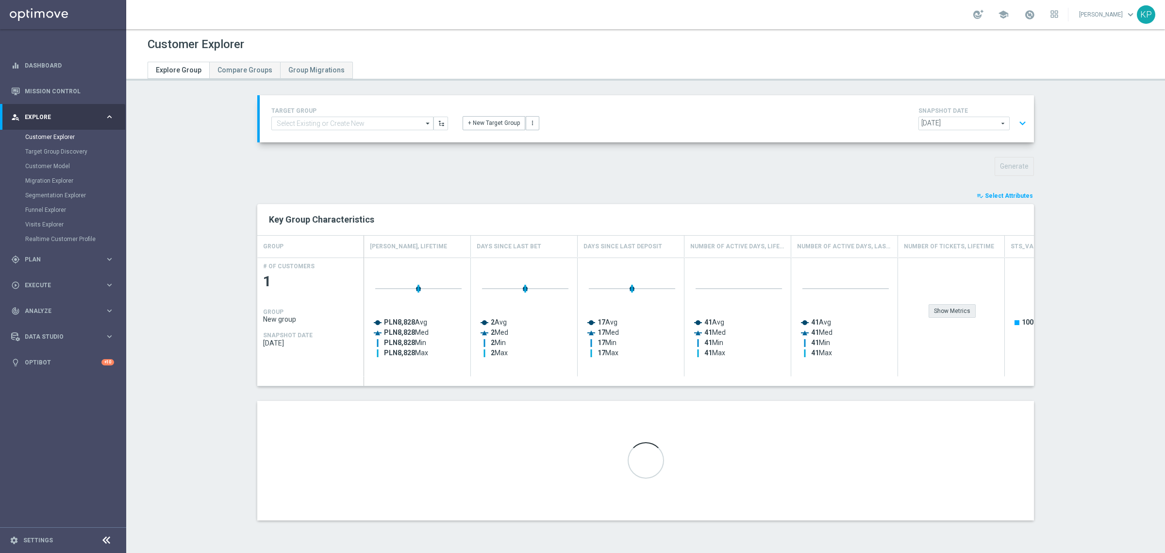
click at [945, 313] on div "Show Metrics" at bounding box center [952, 311] width 47 height 14
click at [807, 40] on div "Customer Explorer" at bounding box center [646, 44] width 996 height 19
